Goal: Find specific page/section: Find specific page/section

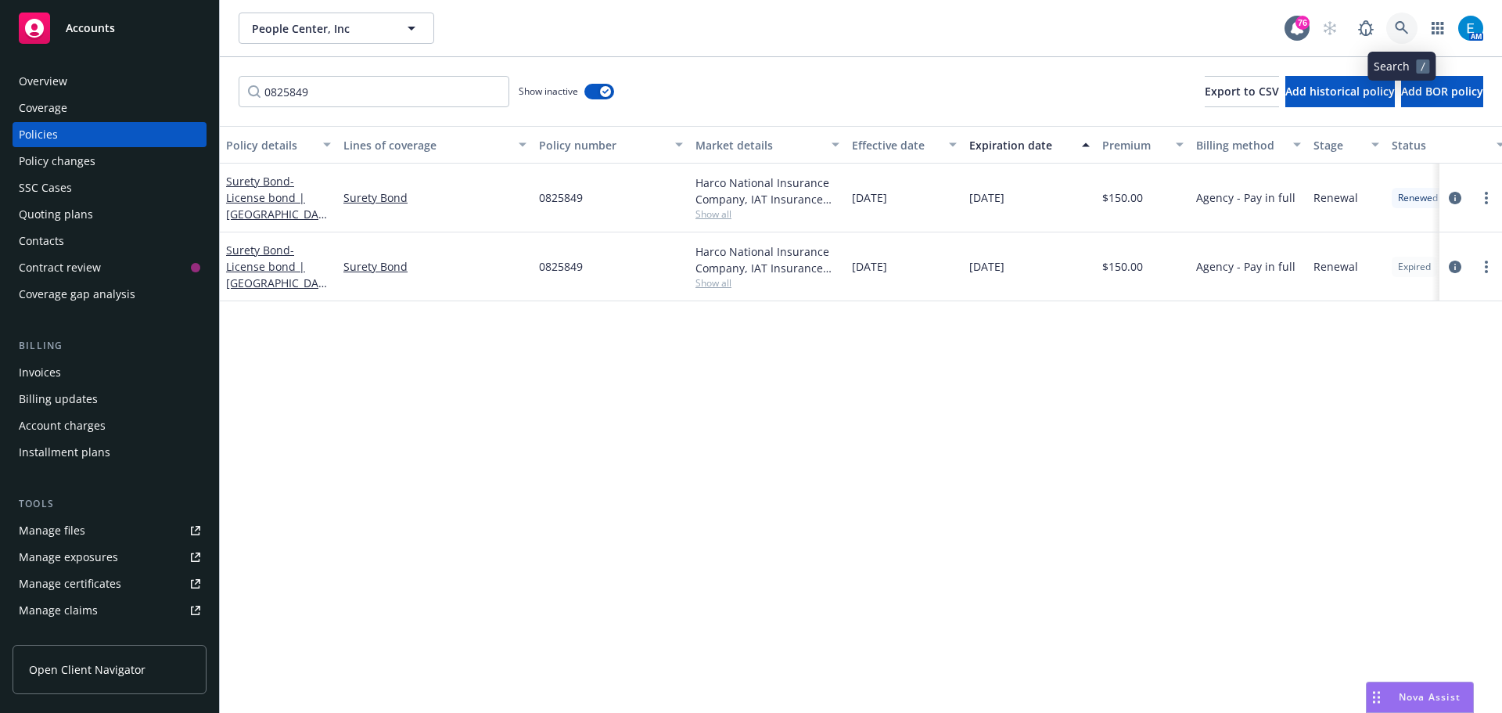
click at [1395, 27] on icon at bounding box center [1402, 28] width 14 height 14
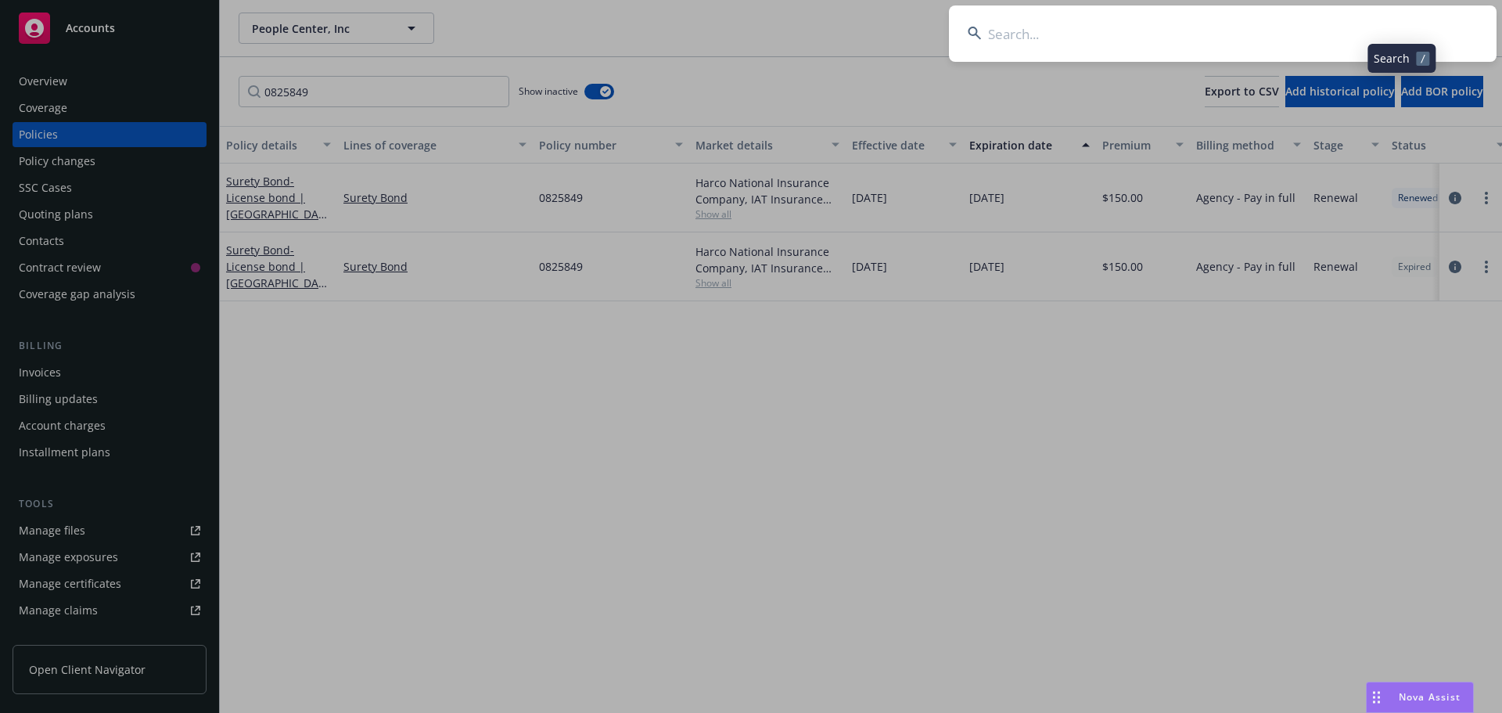
click at [1240, 33] on input at bounding box center [1223, 33] width 548 height 56
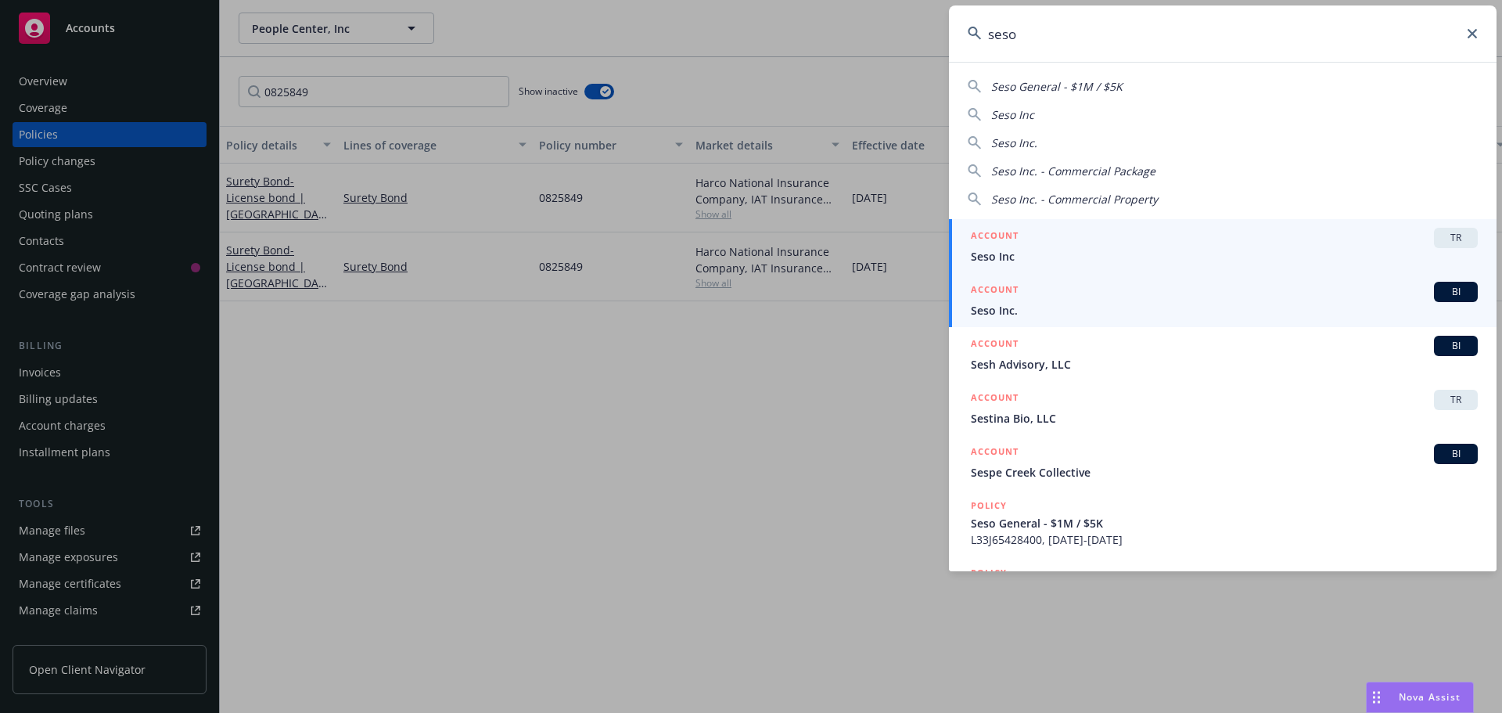
type input "seso"
click at [991, 310] on span "Seso Inc." at bounding box center [1224, 310] width 507 height 16
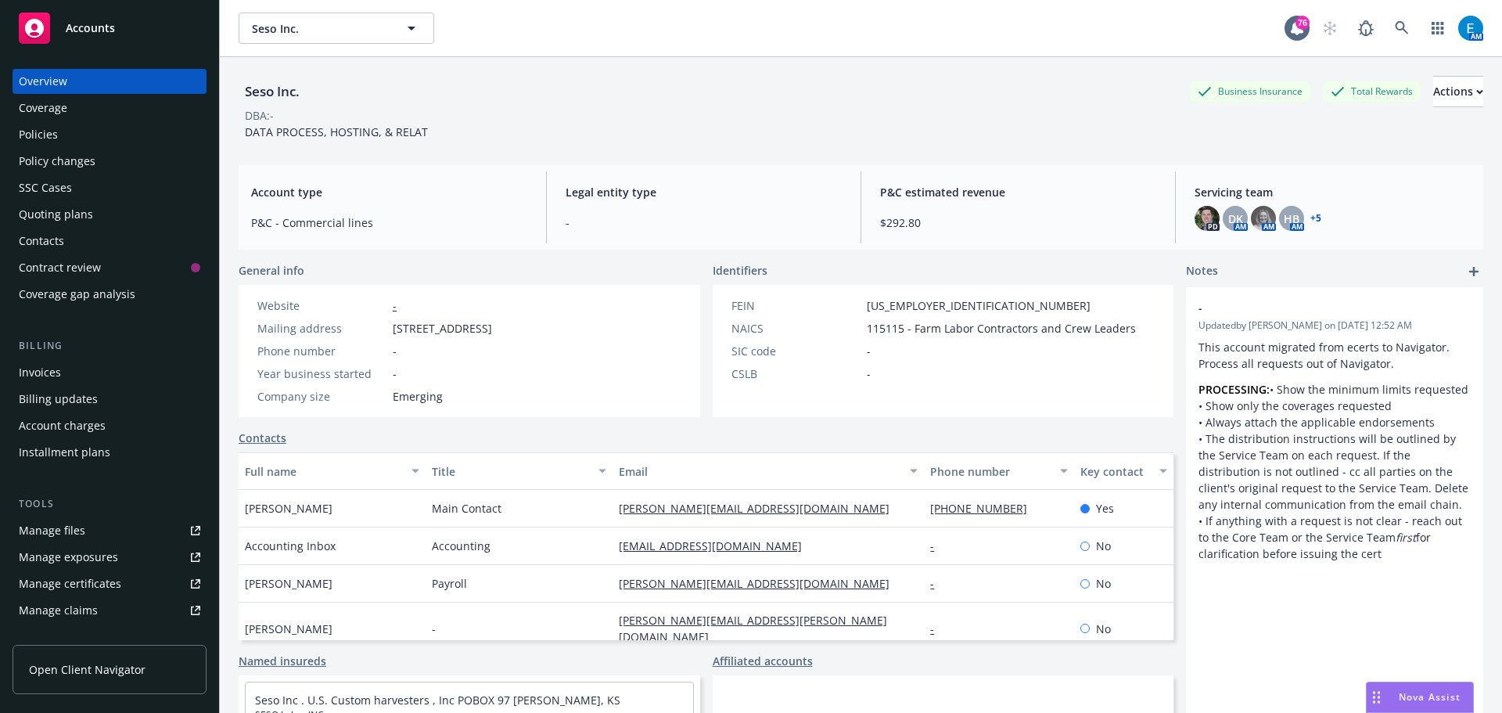
click at [35, 134] on div "Policies" at bounding box center [38, 134] width 39 height 25
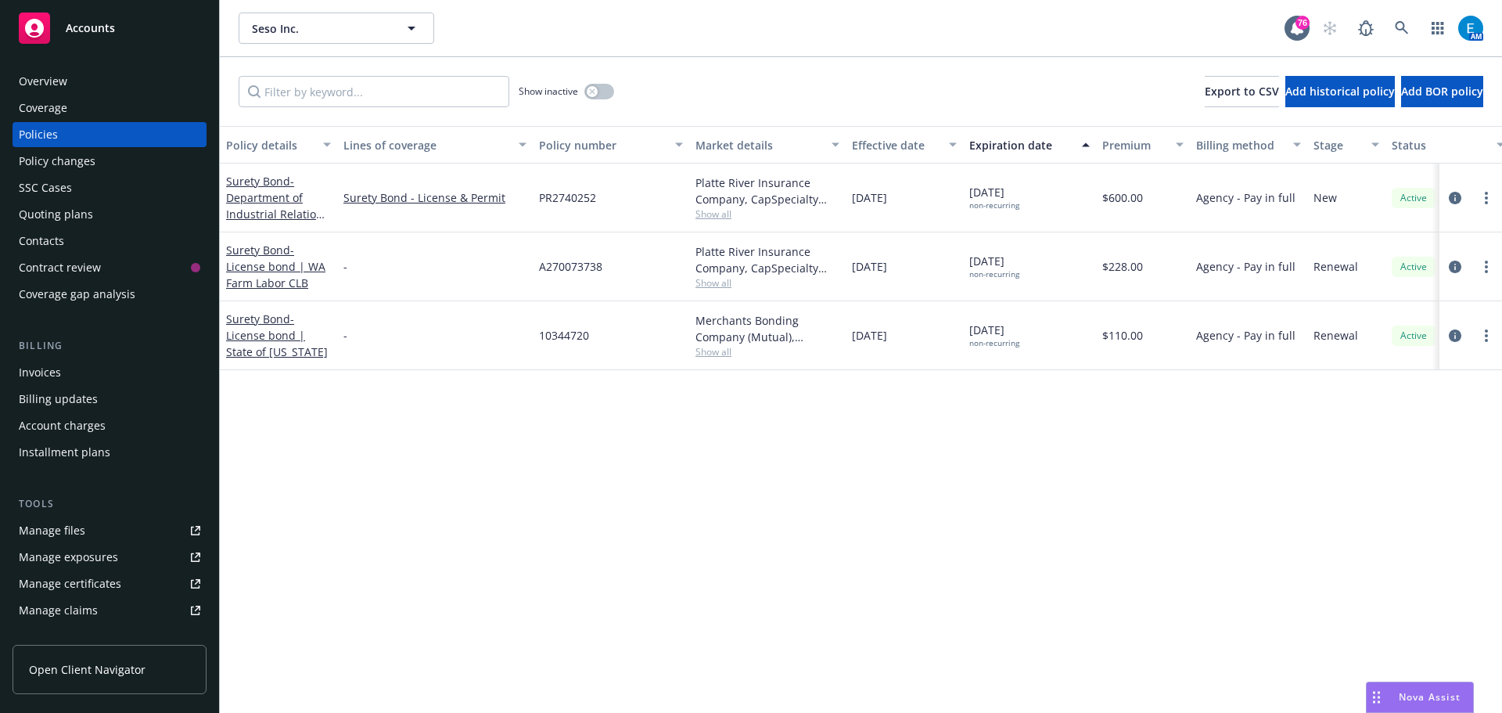
drag, startPoint x: 206, startPoint y: 416, endPoint x: 204, endPoint y: 423, distance: 8.0
click at [205, 426] on div "Overview Coverage Policies Policy changes SSC Cases Quoting plans Contacts Cont…" at bounding box center [109, 381] width 219 height 663
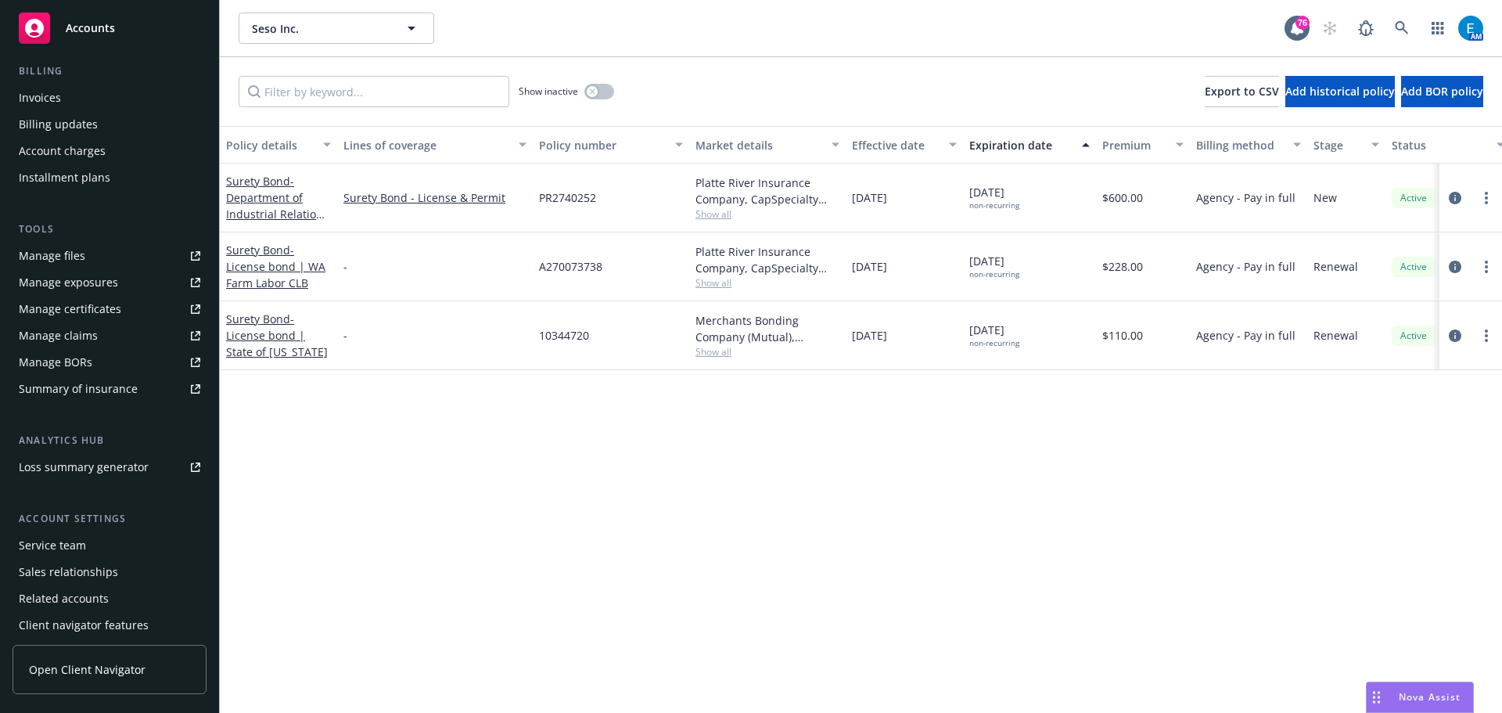
scroll to position [275, 0]
click at [79, 550] on div "Service team" at bounding box center [52, 544] width 67 height 25
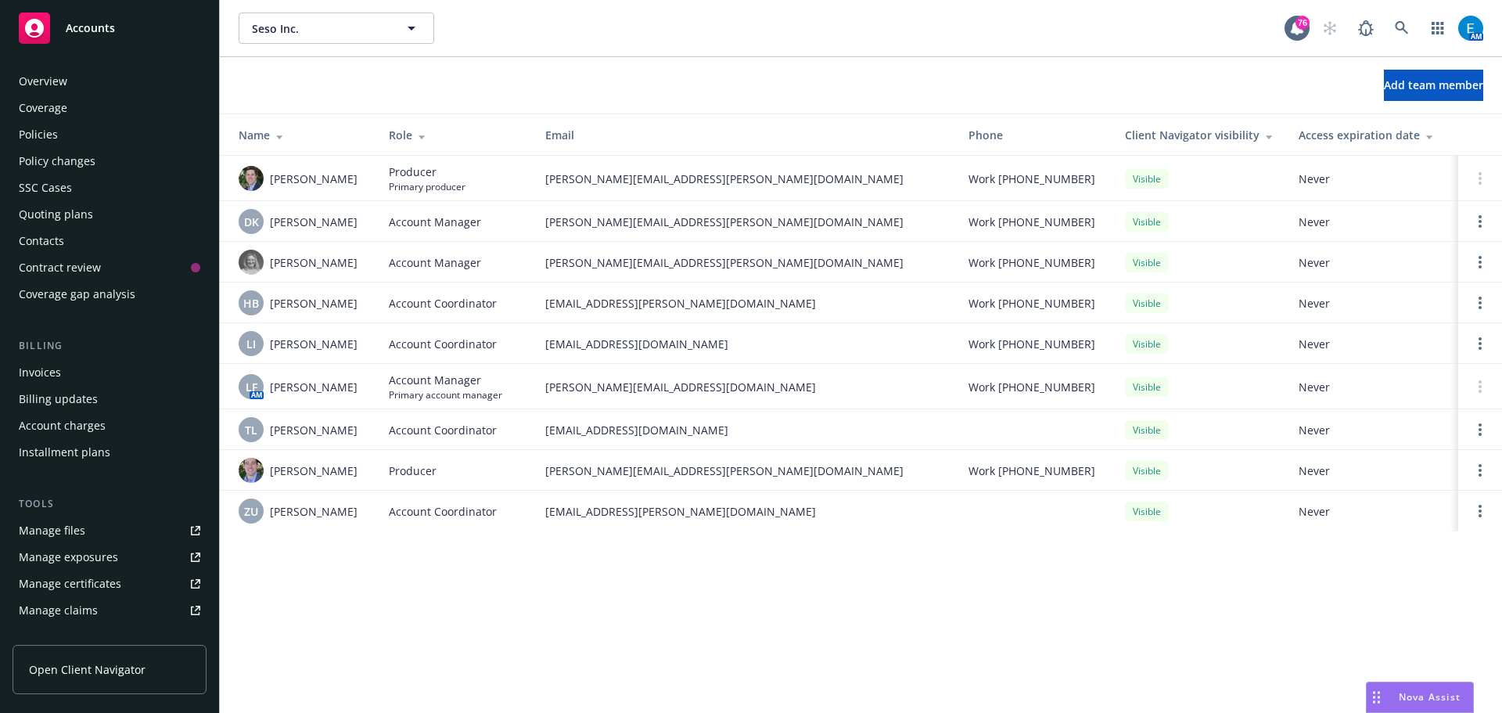
click at [45, 137] on div "Policies" at bounding box center [38, 134] width 39 height 25
